Goal: Book appointment/travel/reservation

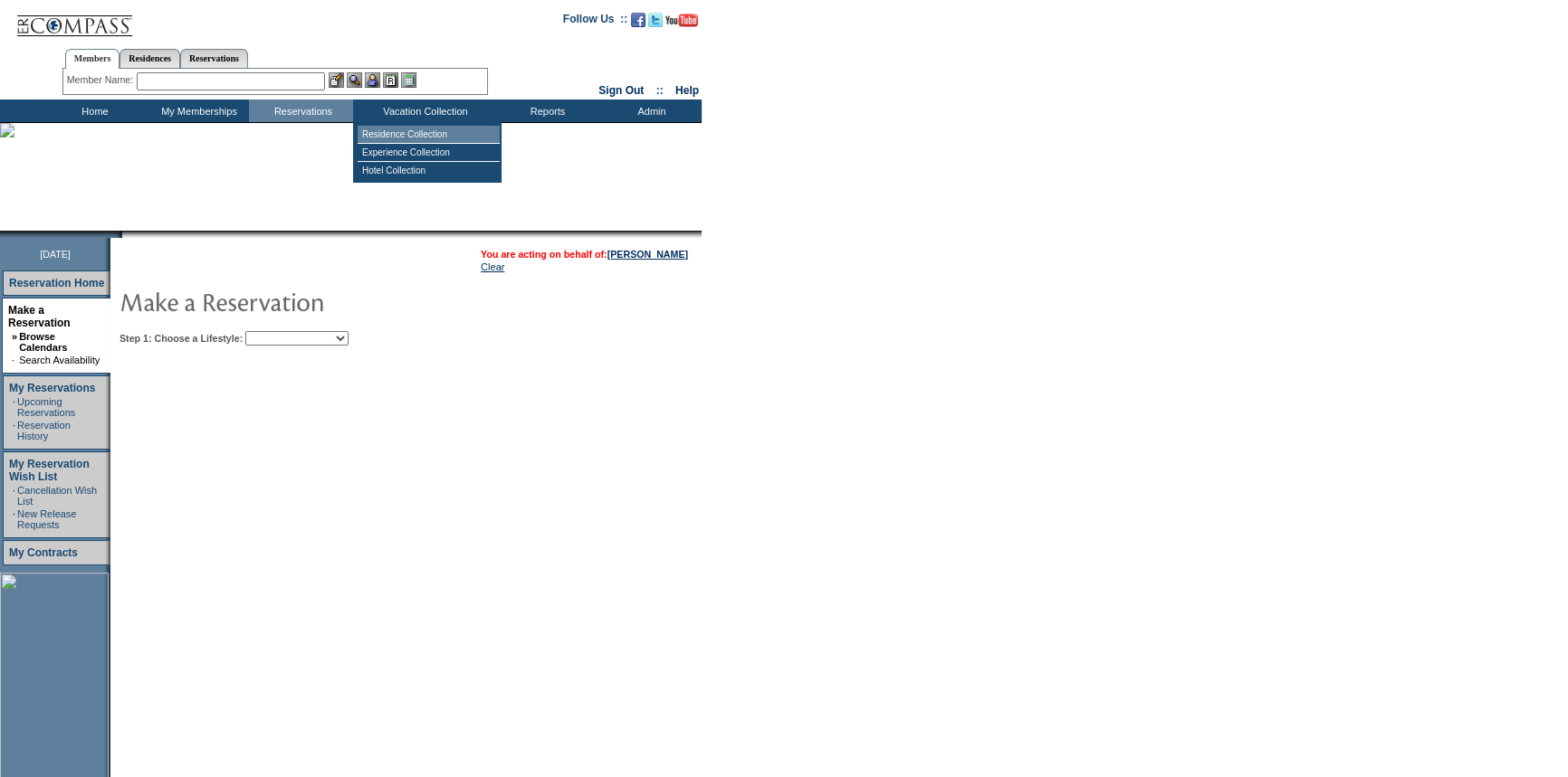
click at [424, 128] on td "Residence Collection" at bounding box center [429, 134] width 142 height 18
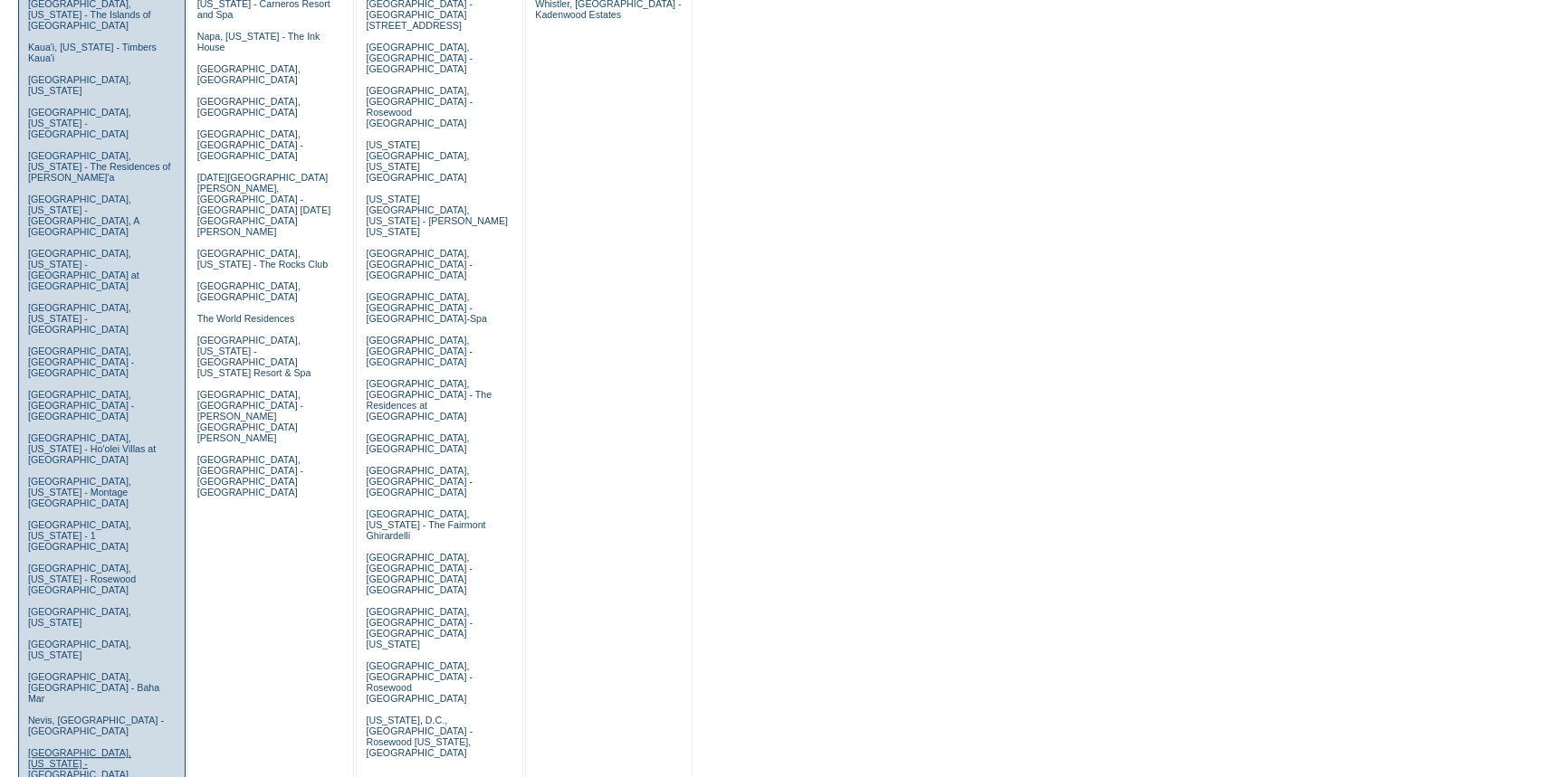
scroll to position [740, 0]
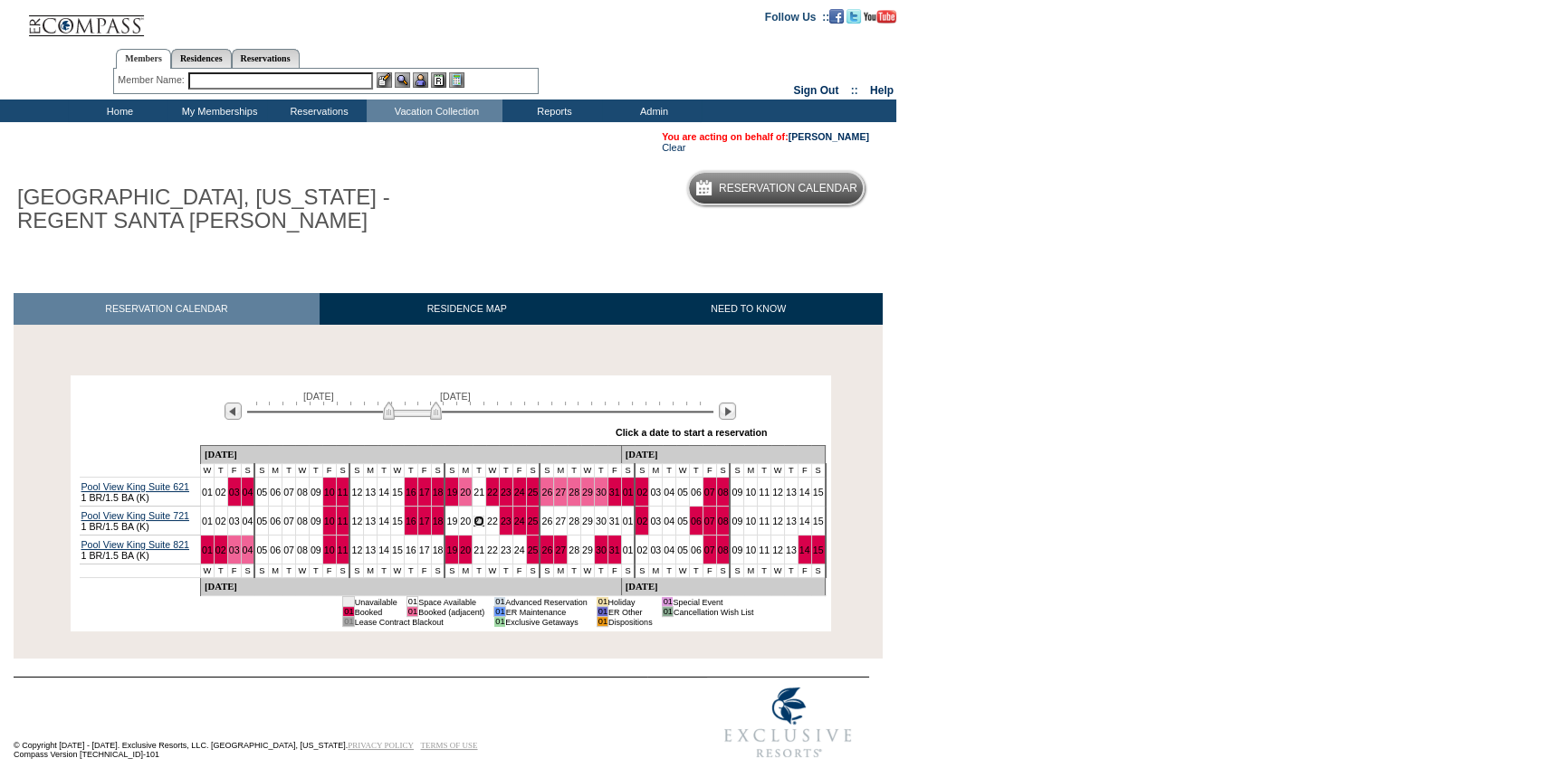
click at [474, 526] on link "21" at bounding box center [480, 521] width 11 height 11
